Goal: Navigation & Orientation: Understand site structure

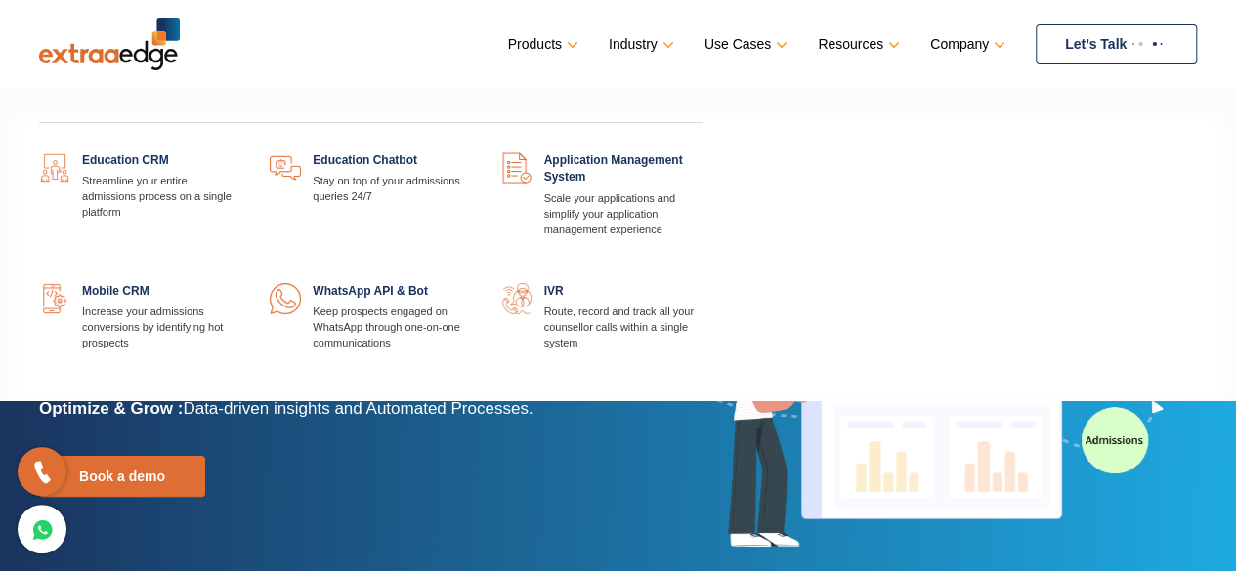
click at [240, 152] on link at bounding box center [240, 152] width 0 height 0
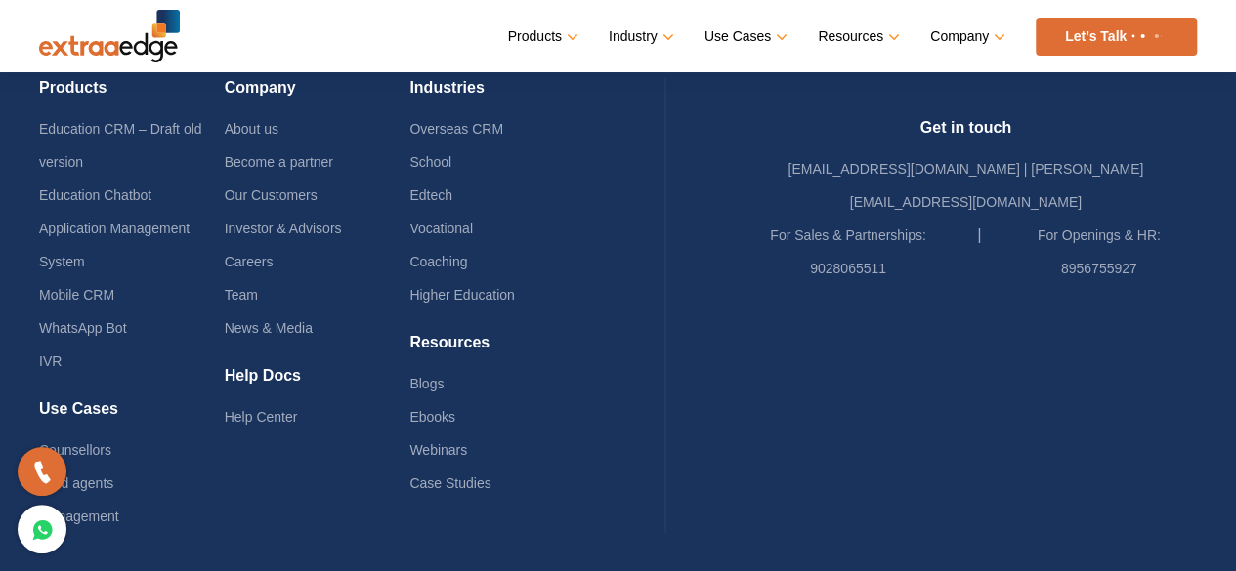
scroll to position [4896, 0]
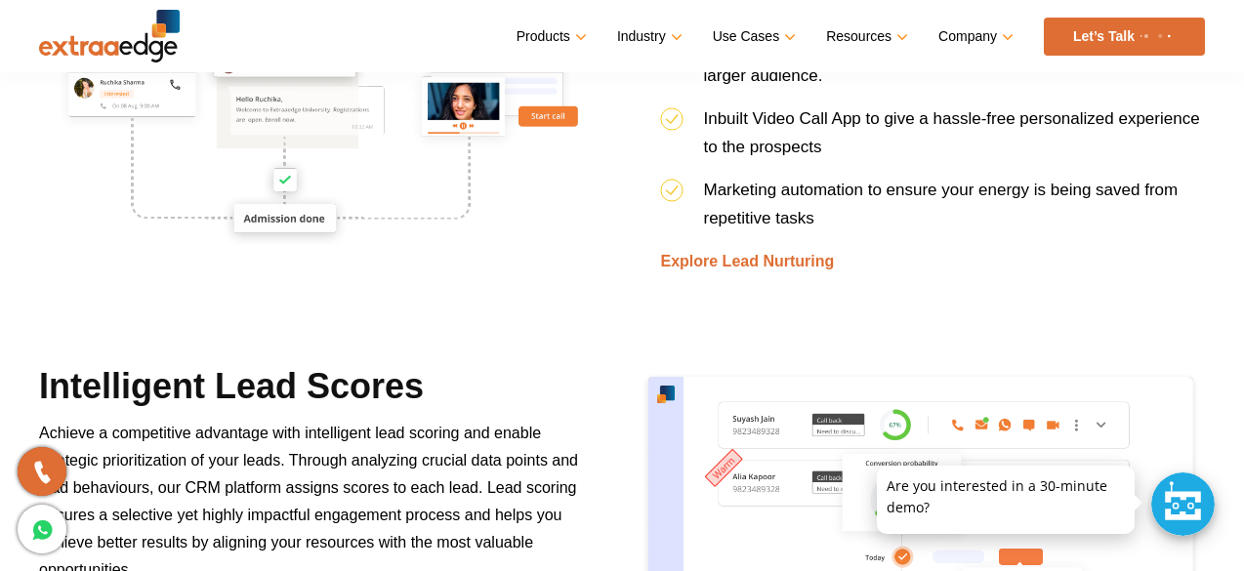
scroll to position [2540, 0]
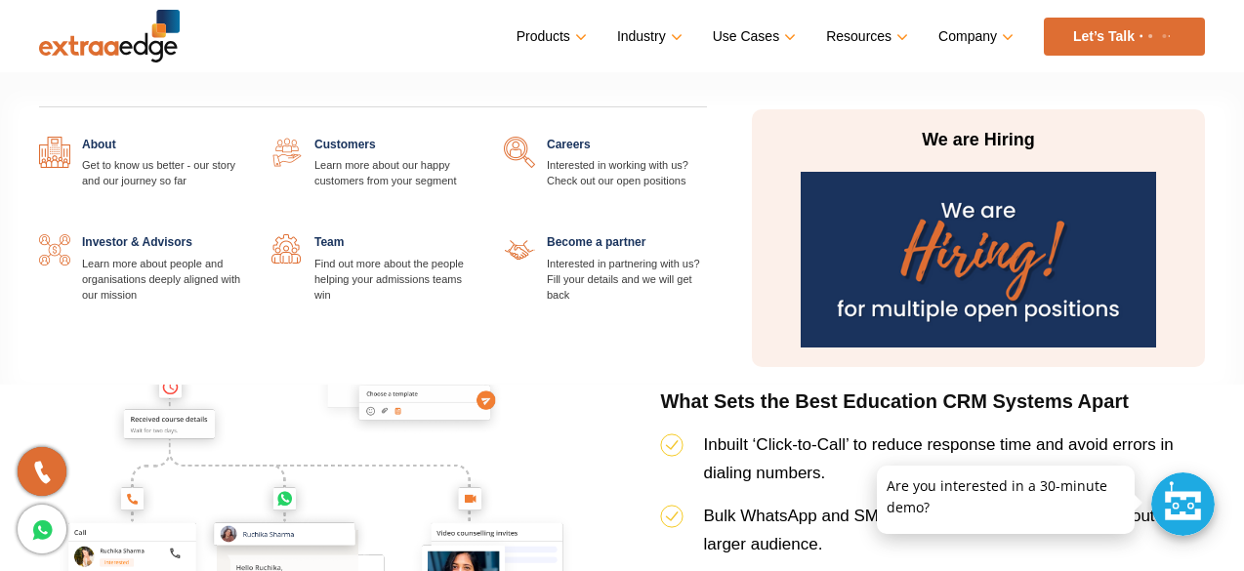
click at [989, 42] on link "Company" at bounding box center [974, 36] width 71 height 28
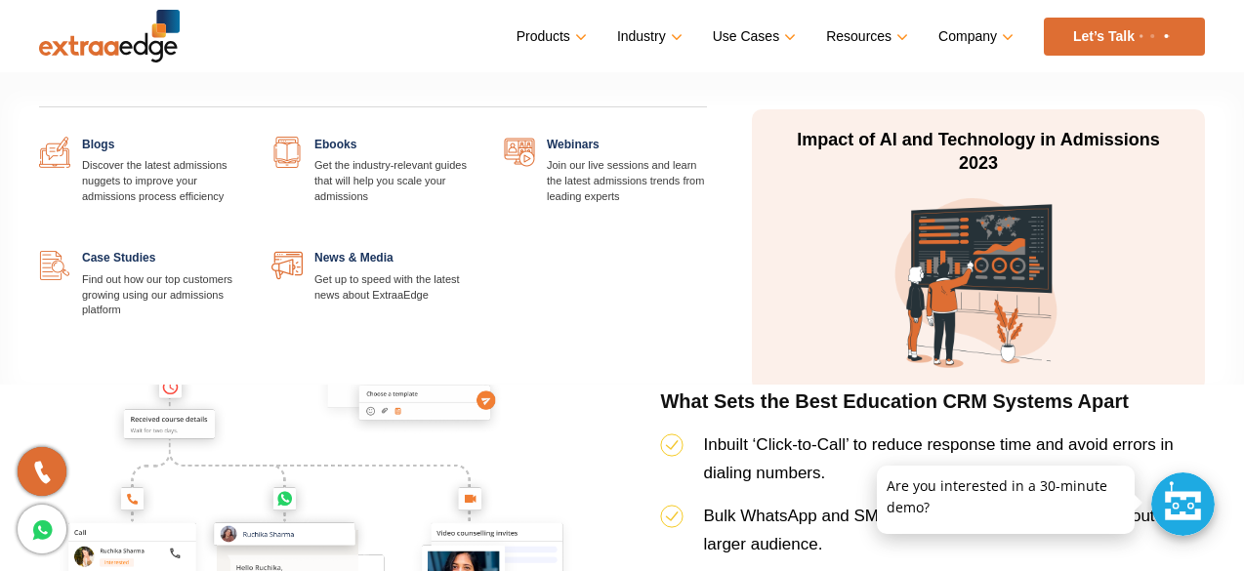
click at [862, 34] on link "Resources" at bounding box center [865, 36] width 78 height 28
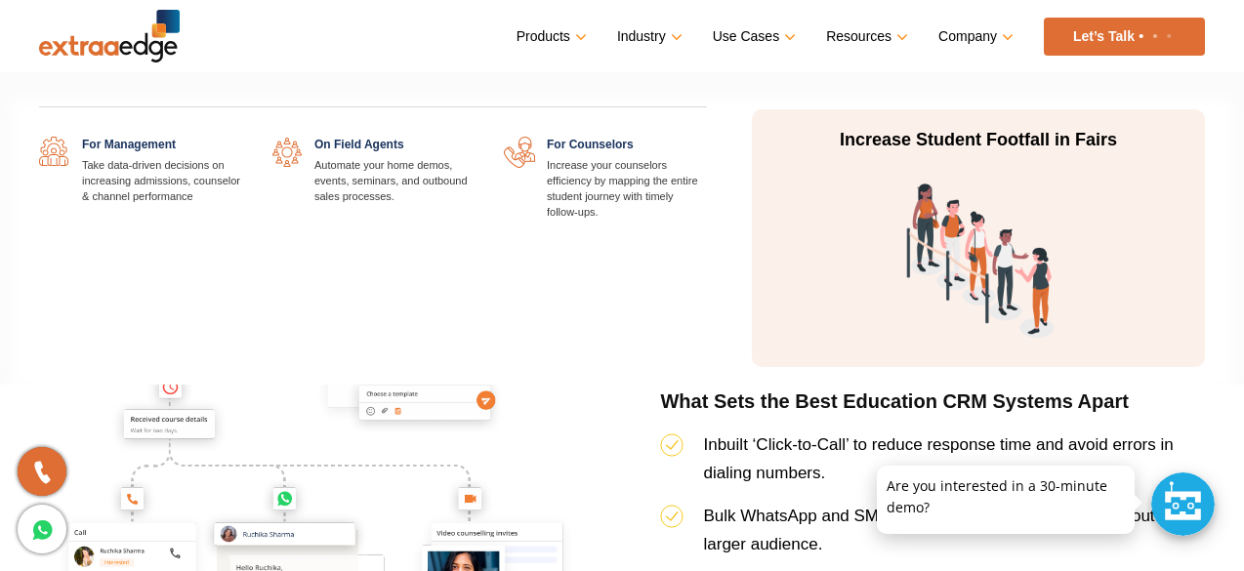
click at [749, 38] on link "Use Cases" at bounding box center [752, 36] width 79 height 28
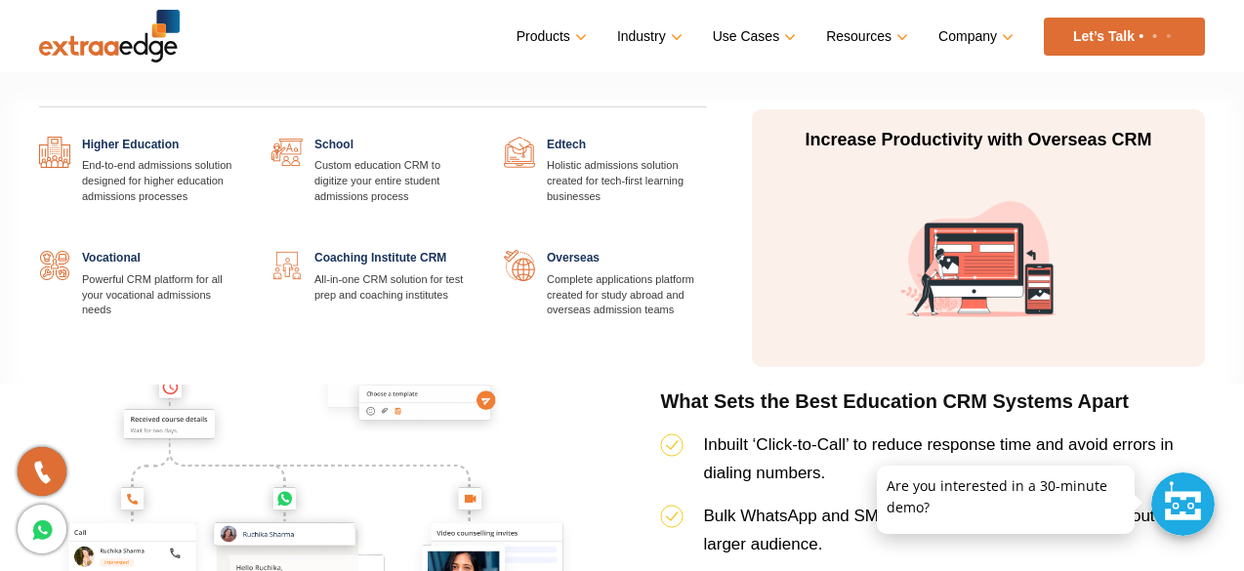
click at [645, 36] on link "Industry" at bounding box center [648, 36] width 62 height 28
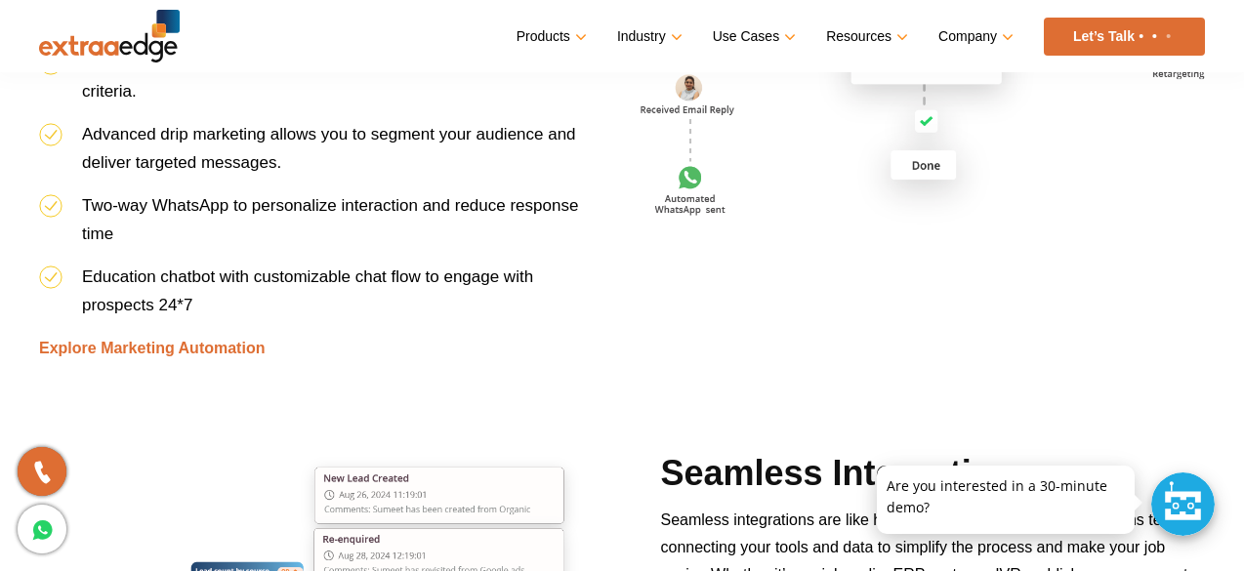
scroll to position [4884, 0]
